Goal: Find contact information: Find contact information

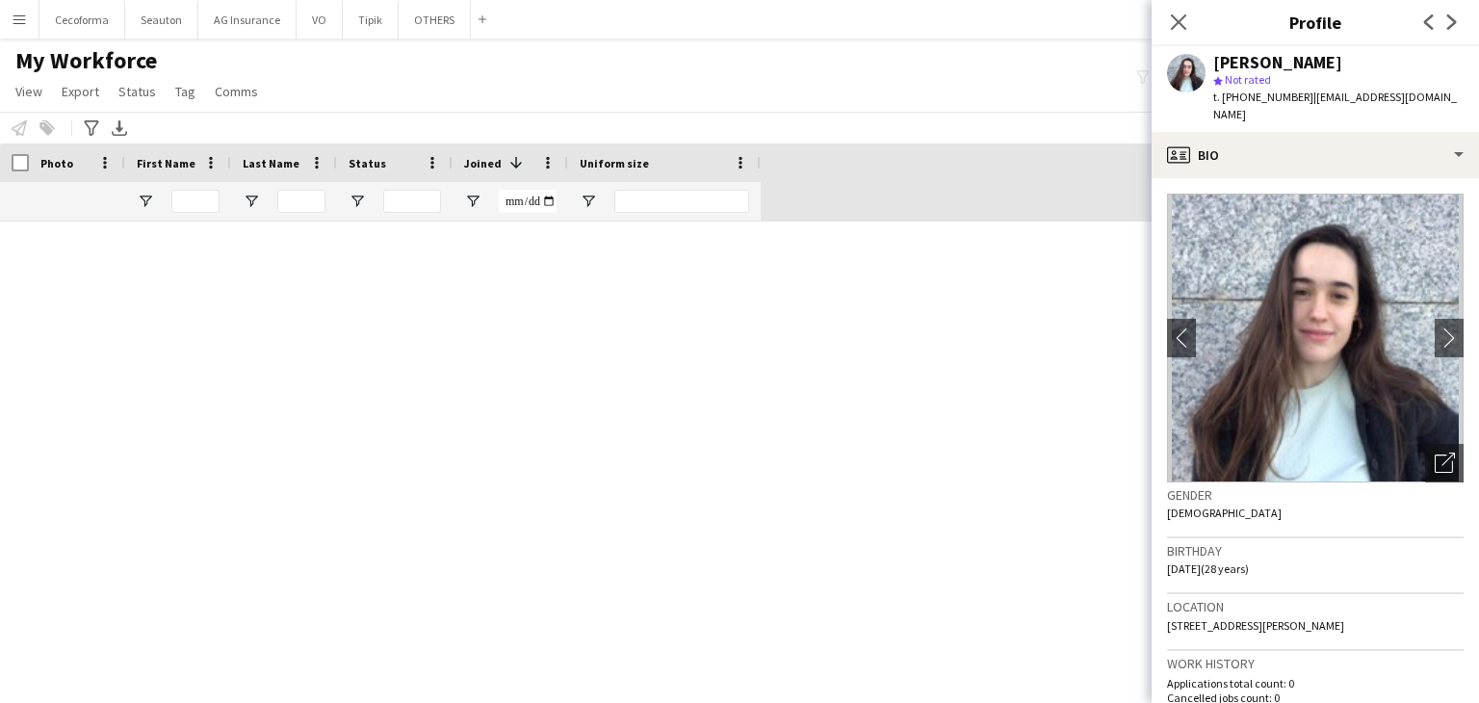
scroll to position [2696, 0]
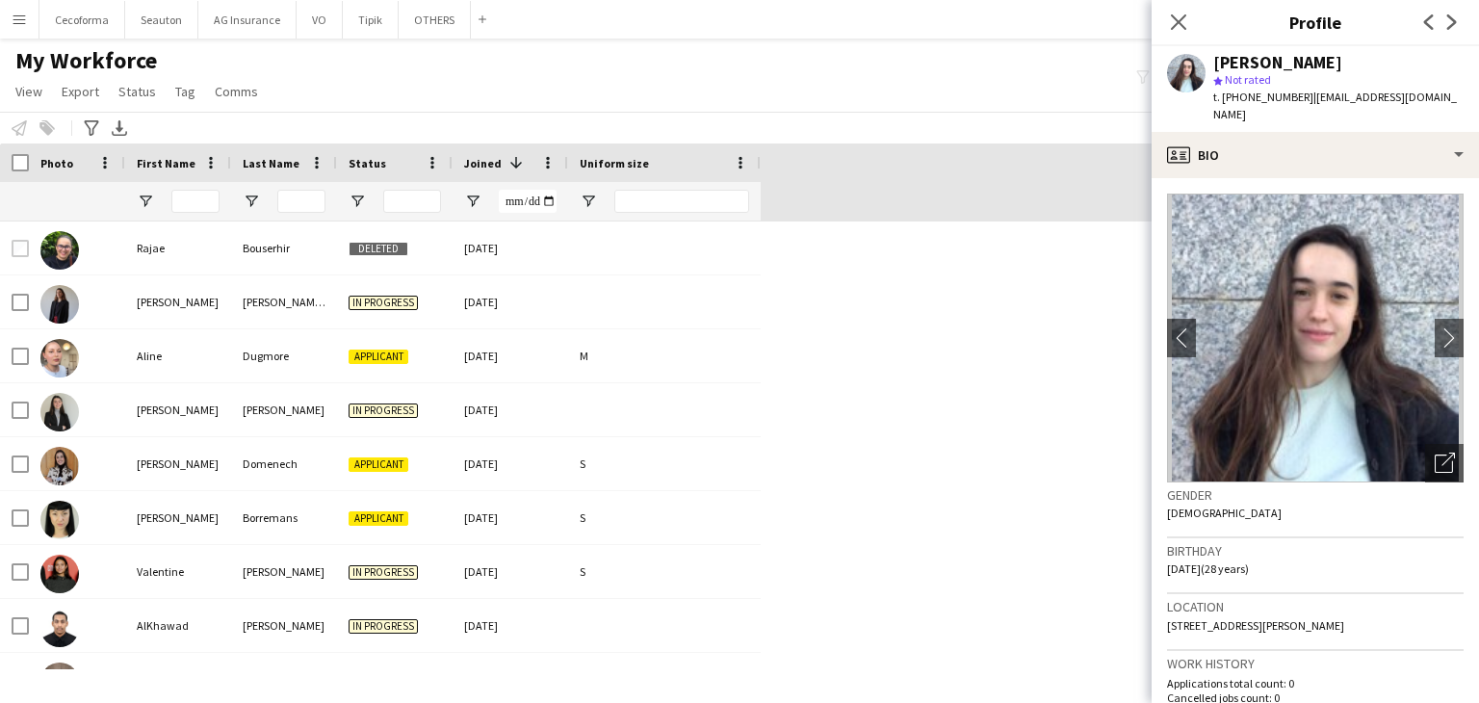
drag, startPoint x: 1173, startPoint y: 22, endPoint x: 1013, endPoint y: 161, distance: 211.6
click at [1173, 22] on icon "Close pop-in" at bounding box center [1178, 21] width 15 height 15
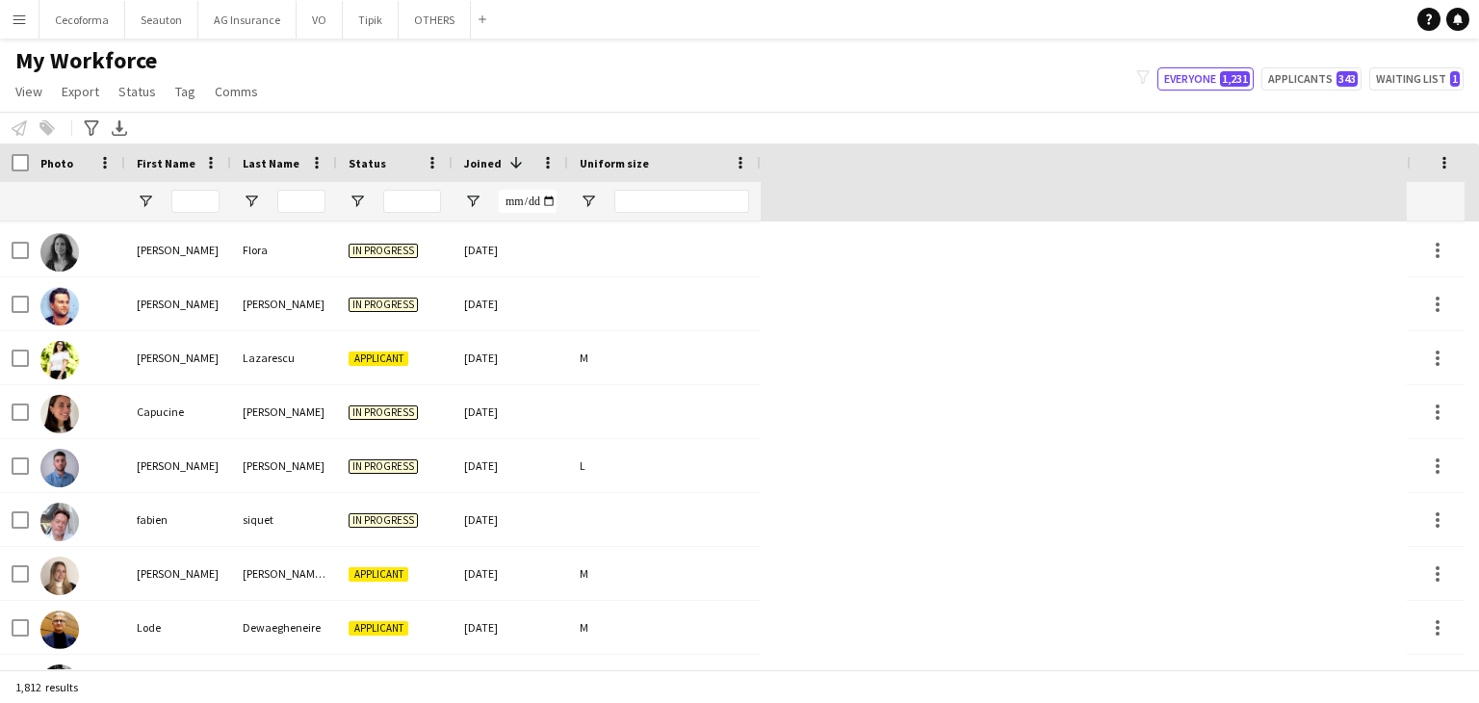
scroll to position [0, 0]
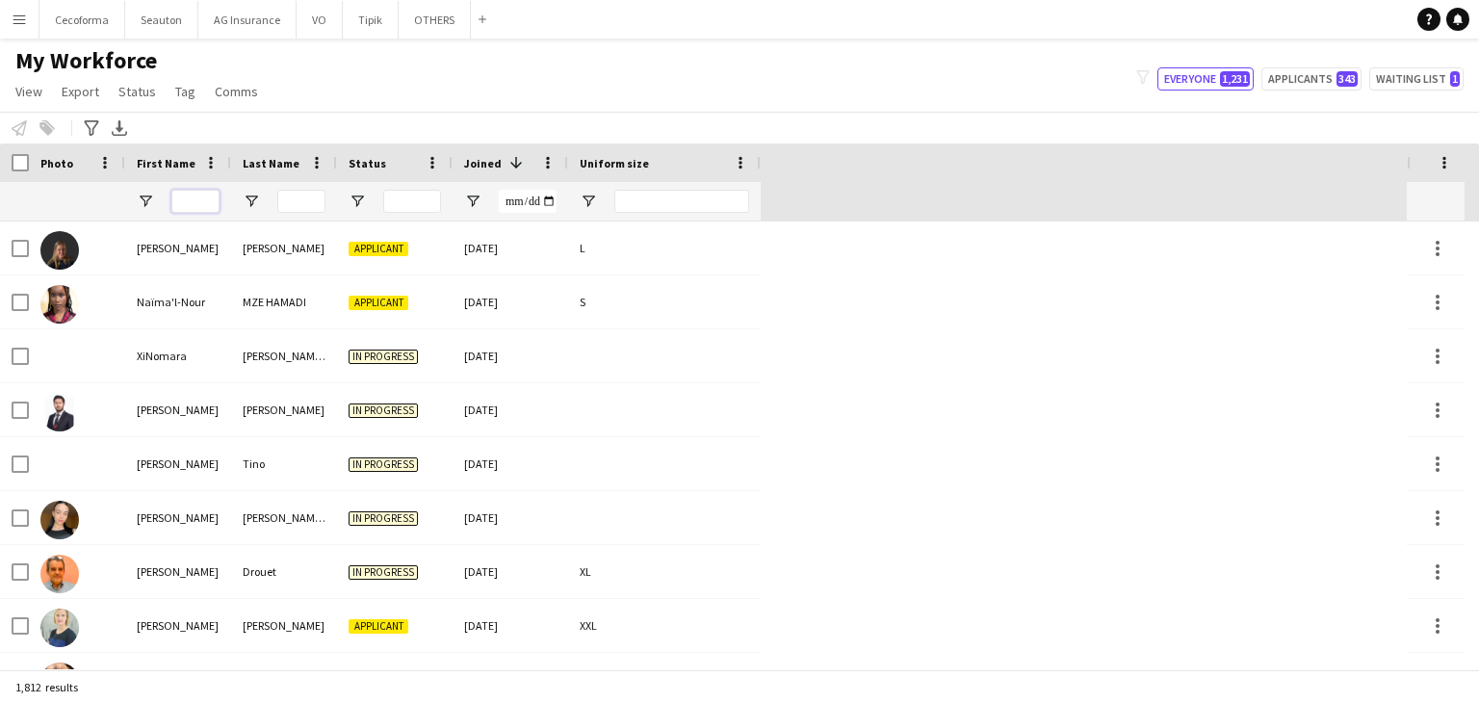
click at [189, 190] on input "First Name Filter Input" at bounding box center [195, 201] width 48 height 23
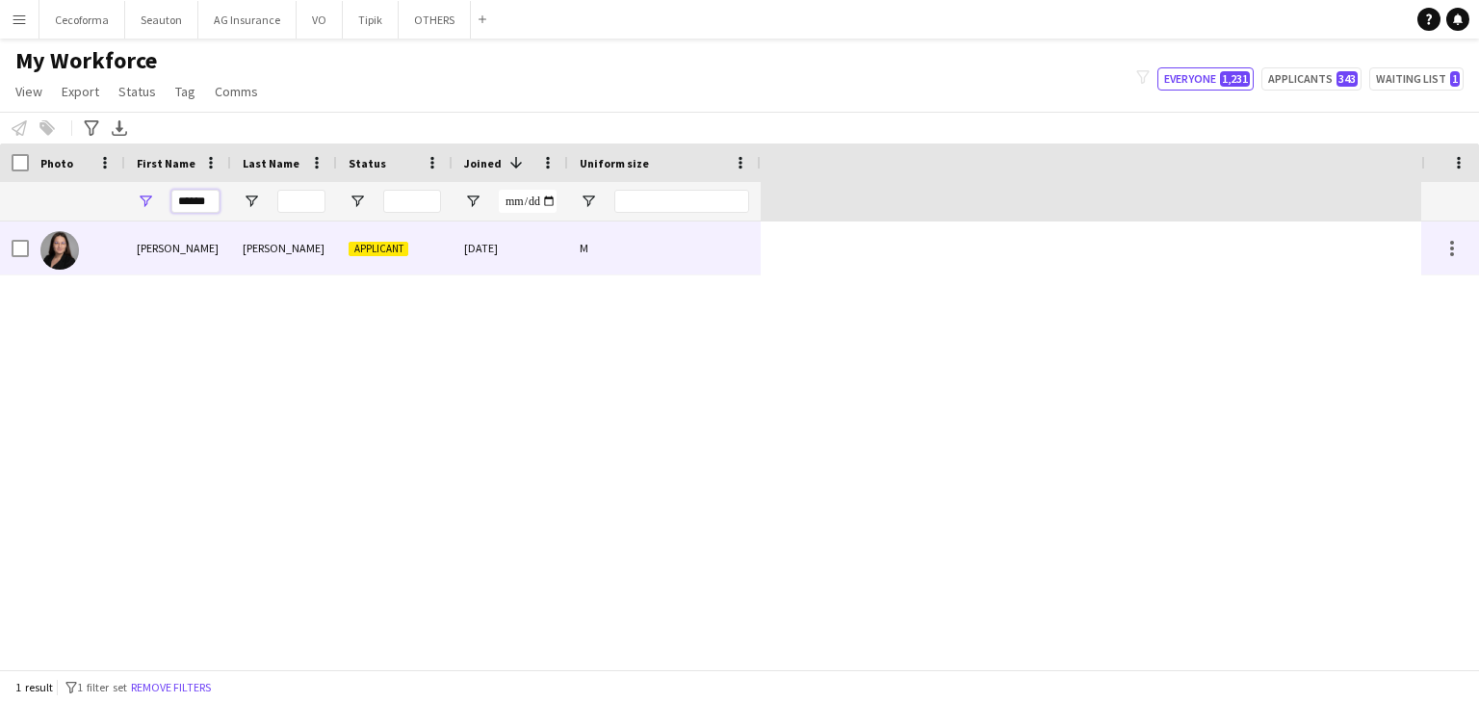
type input "******"
click at [195, 232] on div "[PERSON_NAME]" at bounding box center [178, 247] width 106 height 53
click at [227, 242] on div "[PERSON_NAME]" at bounding box center [178, 247] width 106 height 53
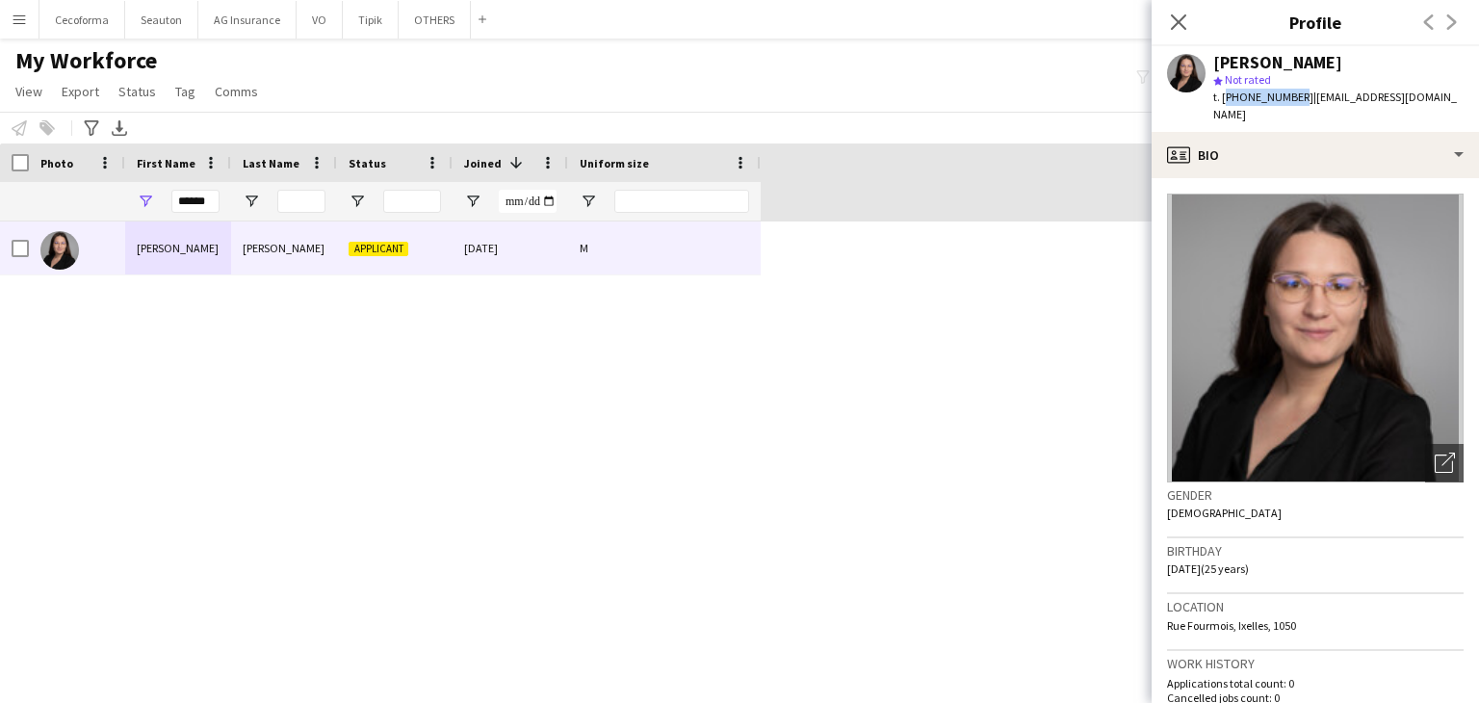
drag, startPoint x: 1221, startPoint y: 98, endPoint x: 1290, endPoint y: 93, distance: 69.5
click at [1290, 93] on span "t. +36305099190" at bounding box center [1263, 97] width 100 height 14
copy span "+36305099190"
drag, startPoint x: 1442, startPoint y: 101, endPoint x: 1298, endPoint y: 109, distance: 144.6
click at [1298, 109] on div "Regina Antal star Not rated t. +36305099190 | antalreginareka@gmail.com" at bounding box center [1315, 89] width 327 height 86
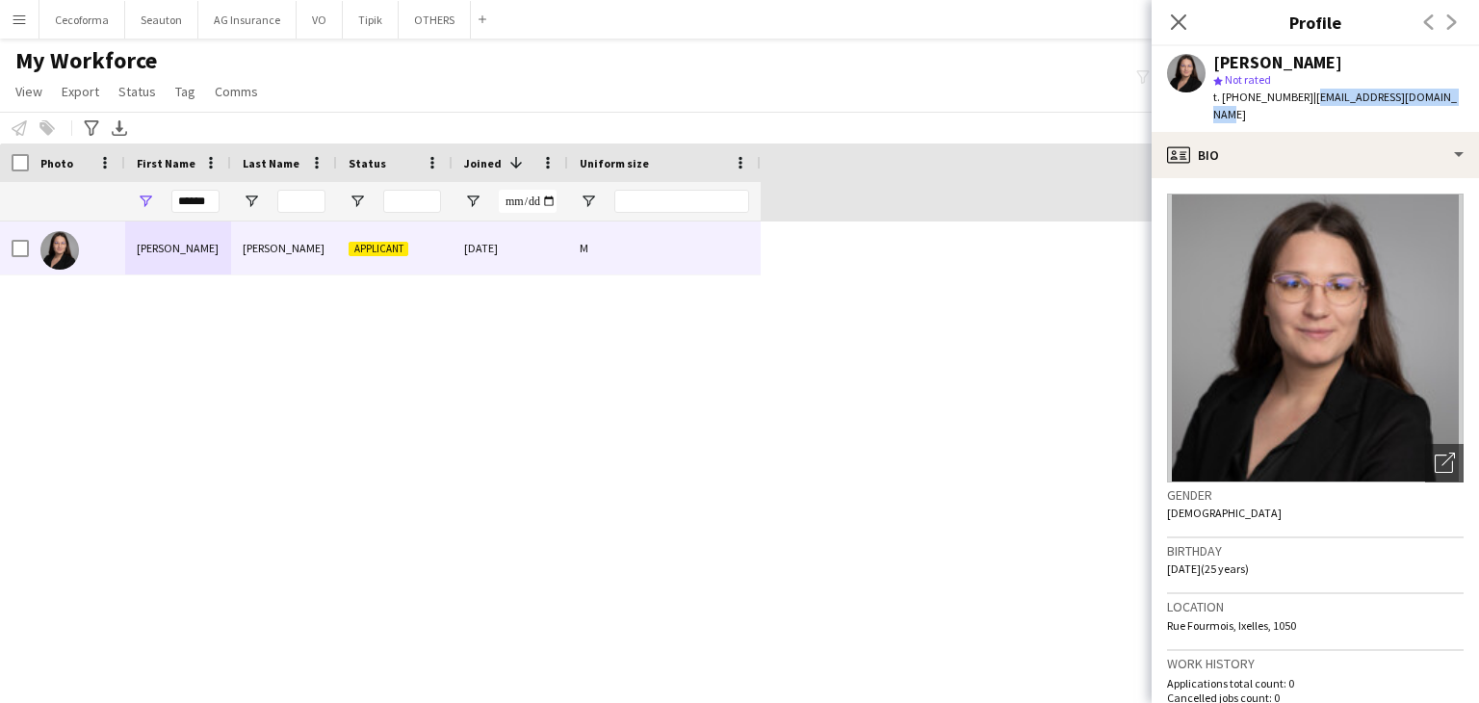
copy span "antalreginareka@gmail.com"
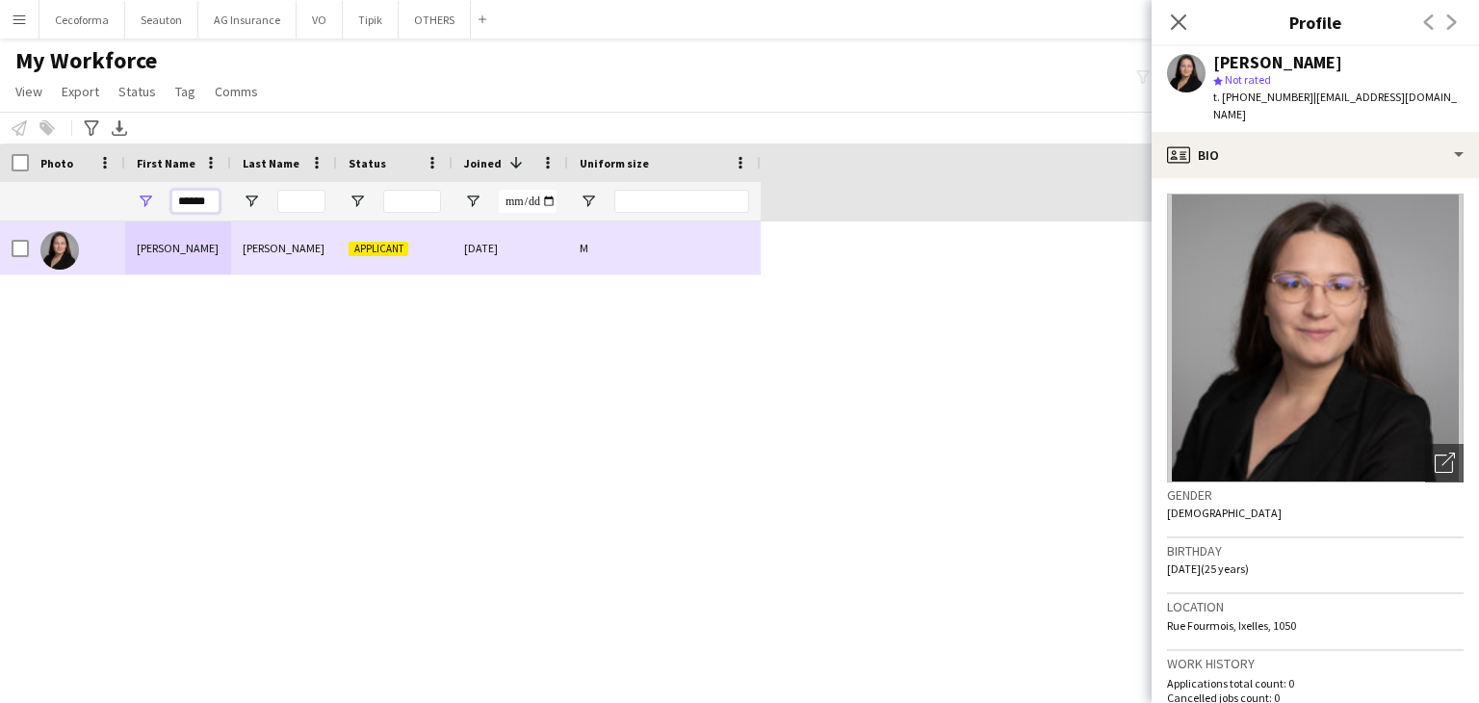
drag, startPoint x: 208, startPoint y: 210, endPoint x: 551, endPoint y: 310, distance: 357.1
click at [551, 310] on div "Workforce Details Profile Data Photo" at bounding box center [739, 406] width 1479 height 526
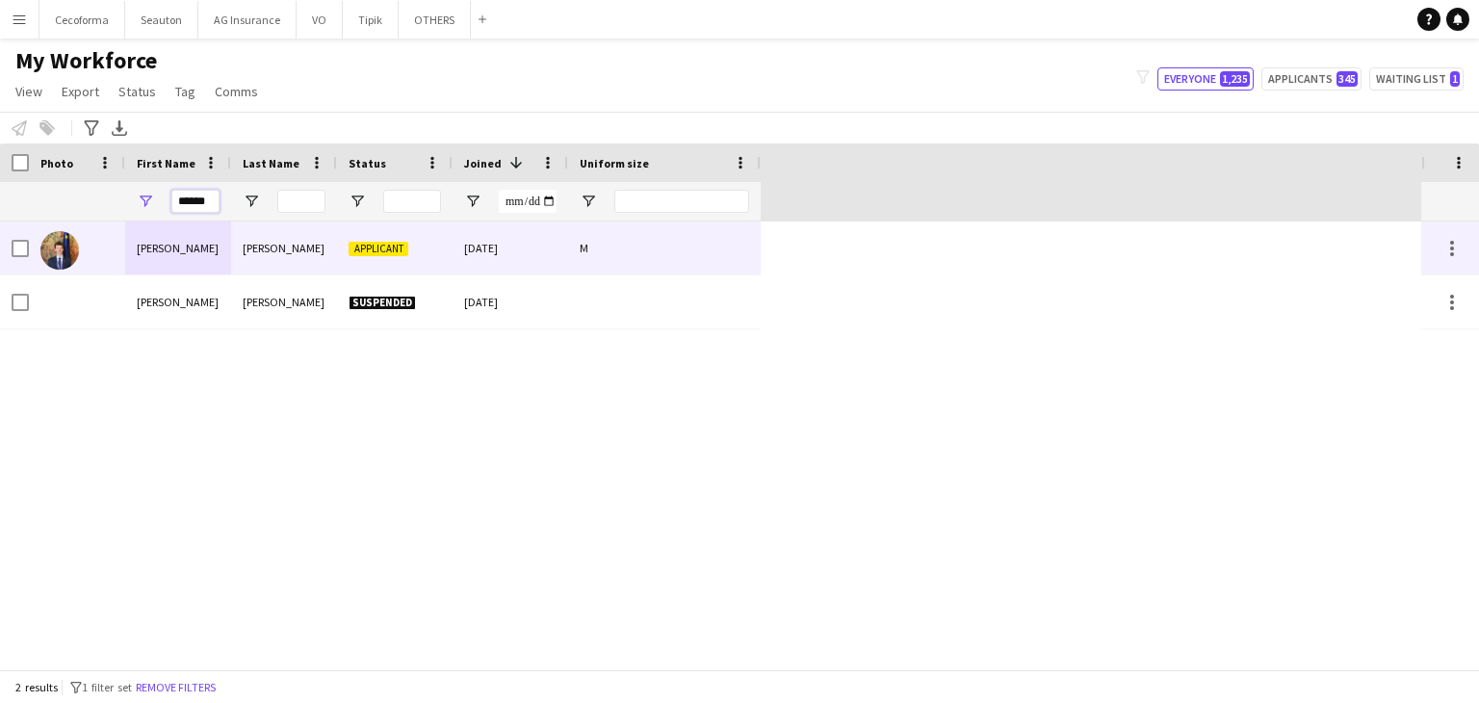
type input "******"
click at [251, 256] on div "Desmet" at bounding box center [284, 247] width 106 height 53
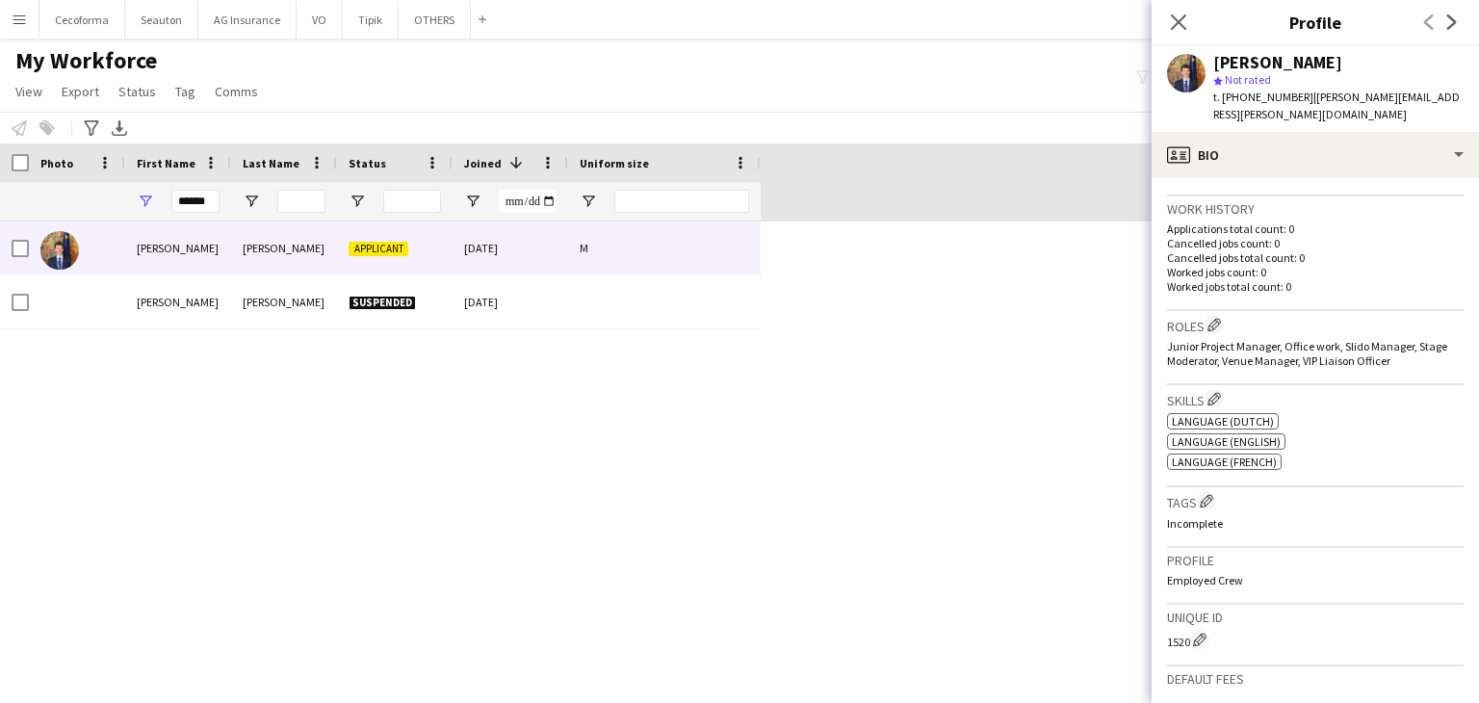
scroll to position [481, 0]
